Goal: Use online tool/utility: Utilize a website feature to perform a specific function

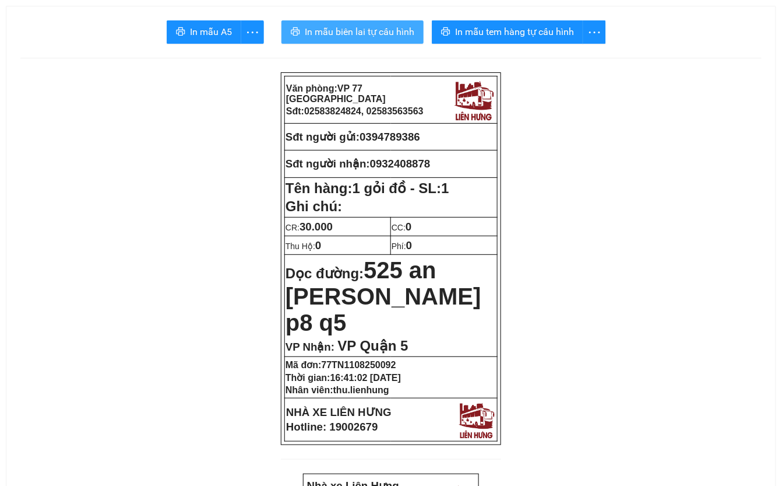
click at [358, 30] on span "In mẫu biên lai tự cấu hình" at bounding box center [360, 31] width 110 height 15
click at [354, 35] on span "In mẫu biên lai tự cấu hình" at bounding box center [360, 31] width 110 height 15
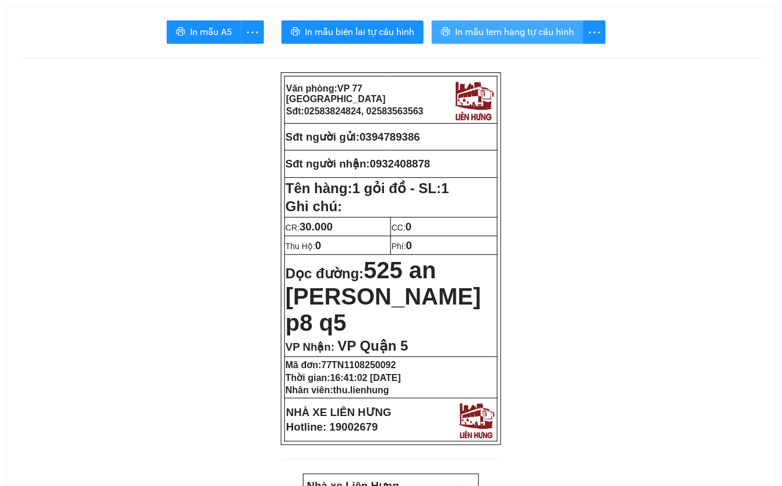
click at [548, 29] on span "In mẫu tem hàng tự cấu hình" at bounding box center [514, 31] width 119 height 15
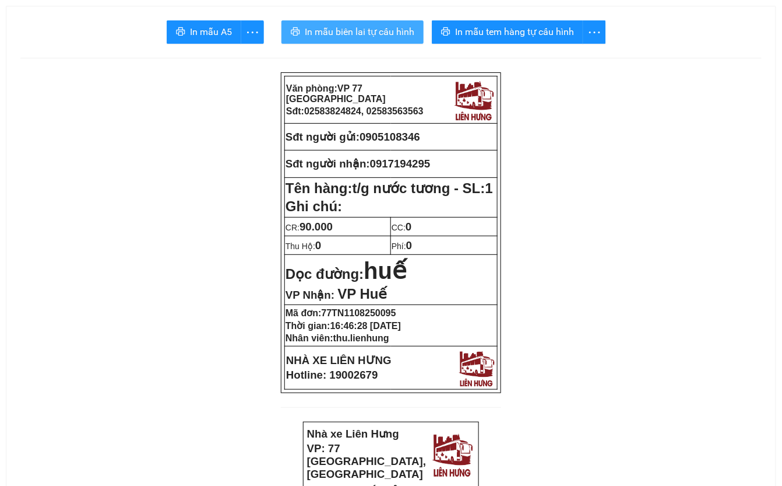
click at [357, 28] on span "In mẫu biên lai tự cấu hình" at bounding box center [360, 31] width 110 height 15
click at [369, 35] on span "In mẫu biên lai tự cấu hình" at bounding box center [360, 31] width 110 height 15
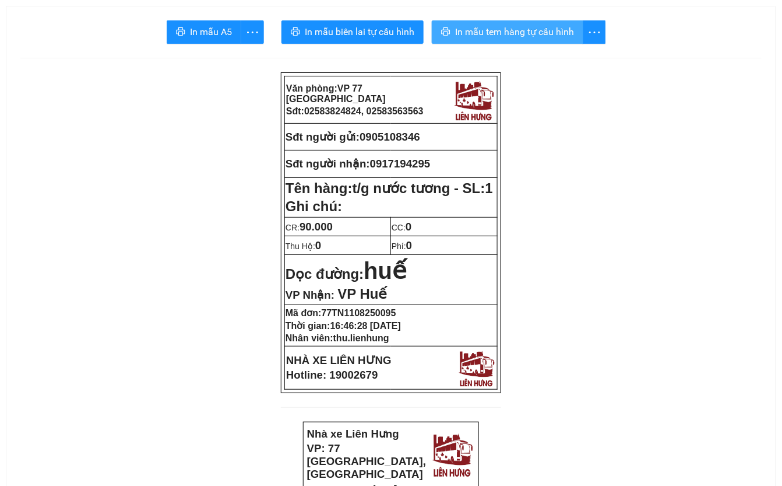
click at [520, 30] on span "In mẫu tem hàng tự cấu hình" at bounding box center [514, 31] width 119 height 15
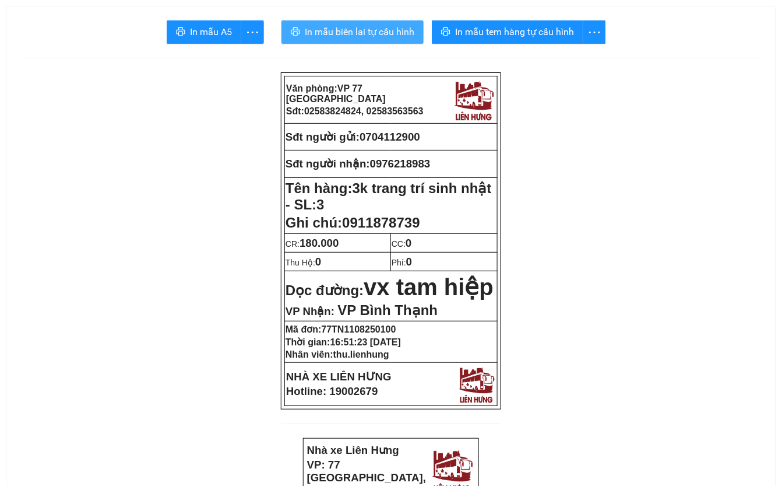
click at [337, 35] on span "In mẫu biên lai tự cấu hình" at bounding box center [360, 31] width 110 height 15
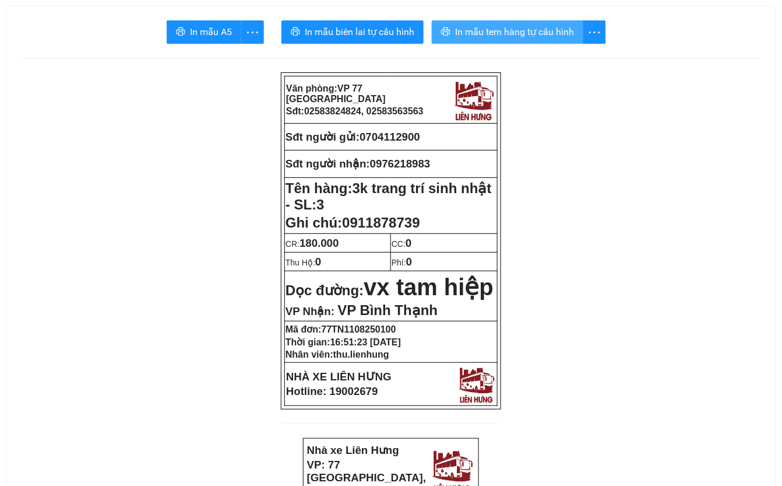
click at [523, 38] on span "In mẫu tem hàng tự cấu hình" at bounding box center [514, 31] width 119 height 15
